Goal: Information Seeking & Learning: Learn about a topic

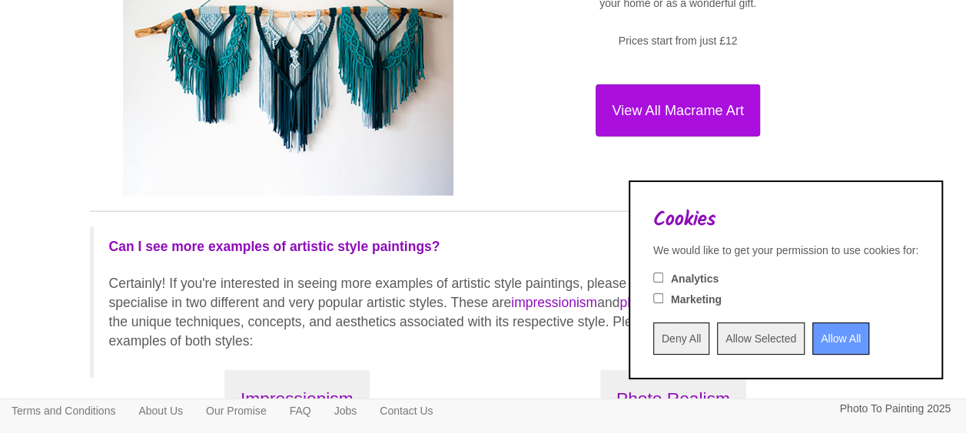
scroll to position [1998, 0]
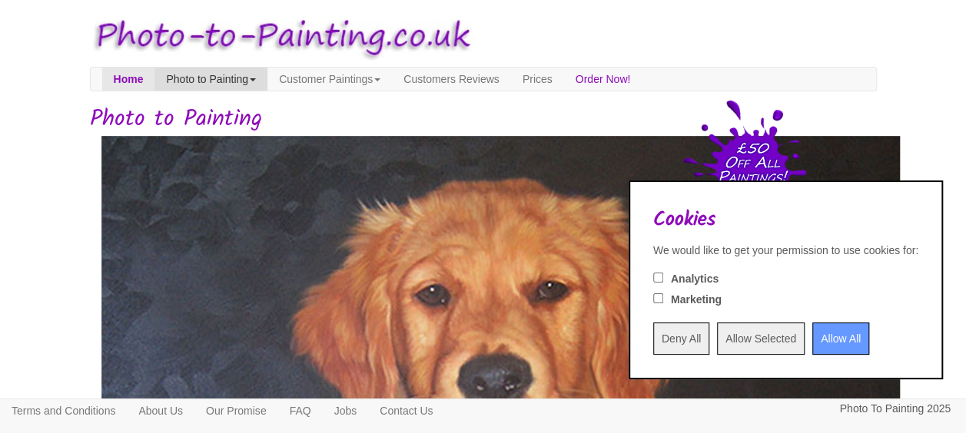
click at [237, 85] on link "Photo to Painting" at bounding box center [210, 79] width 113 height 23
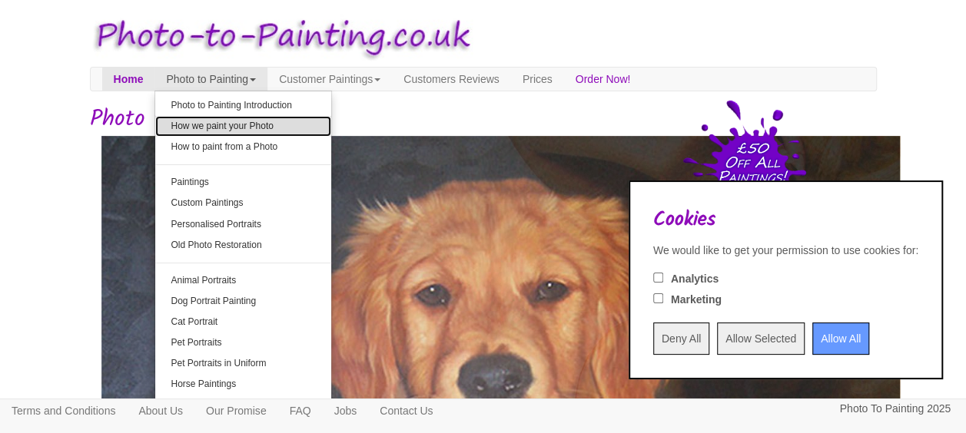
click at [241, 134] on link "How we paint your Photo" at bounding box center [243, 126] width 176 height 21
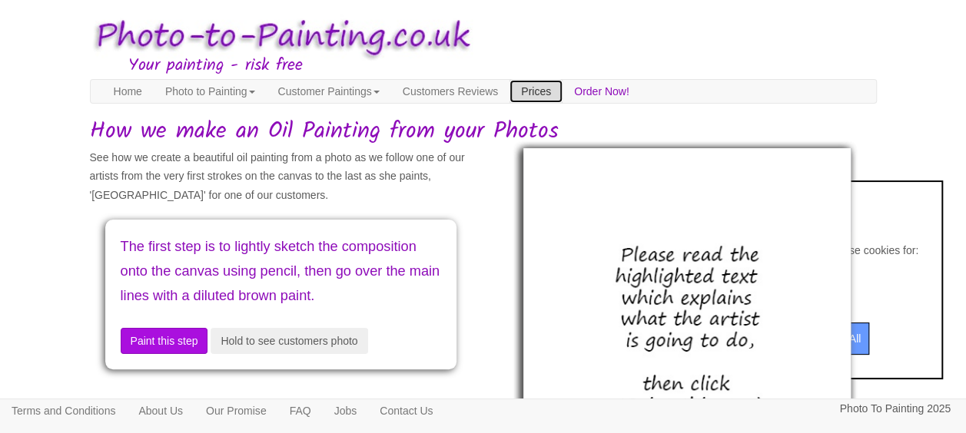
click at [563, 96] on link "Prices" at bounding box center [536, 91] width 53 height 23
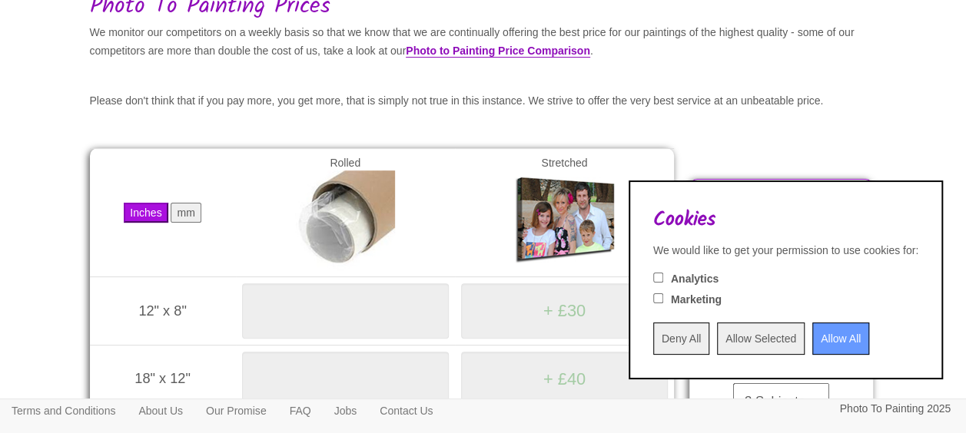
scroll to position [307, 0]
